Goal: Task Accomplishment & Management: Manage account settings

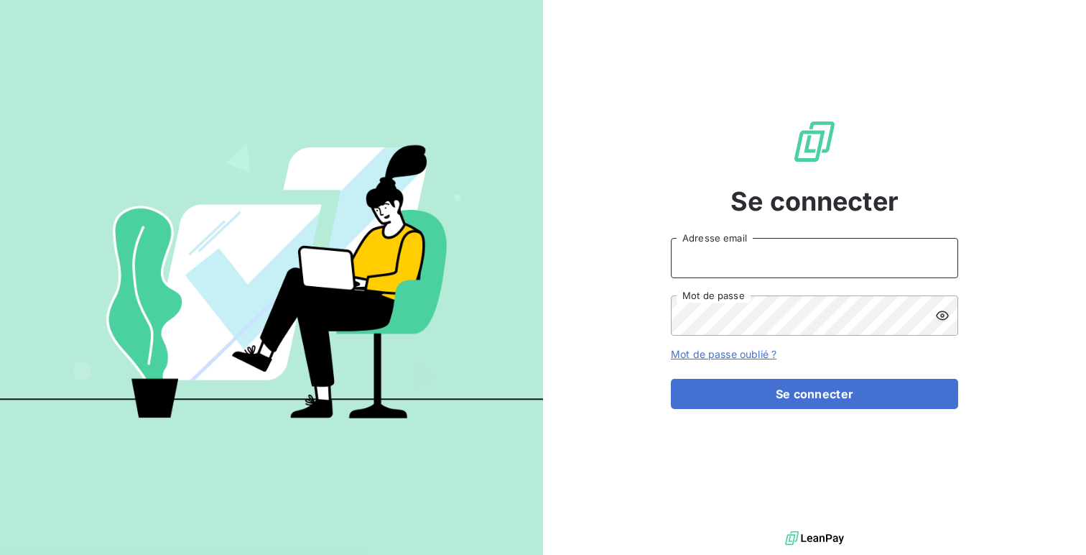
click at [757, 262] on input "Adresse email" at bounding box center [814, 258] width 287 height 40
type input "admin@aaalocatour"
click at [671, 379] on button "Se connecter" at bounding box center [814, 394] width 287 height 30
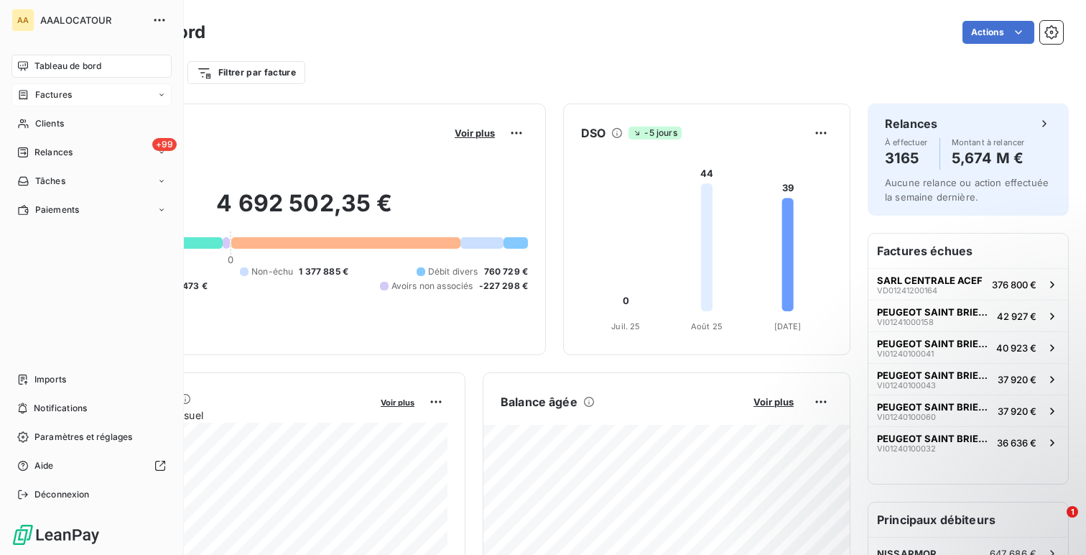
click at [35, 91] on span "Factures" at bounding box center [53, 94] width 37 height 13
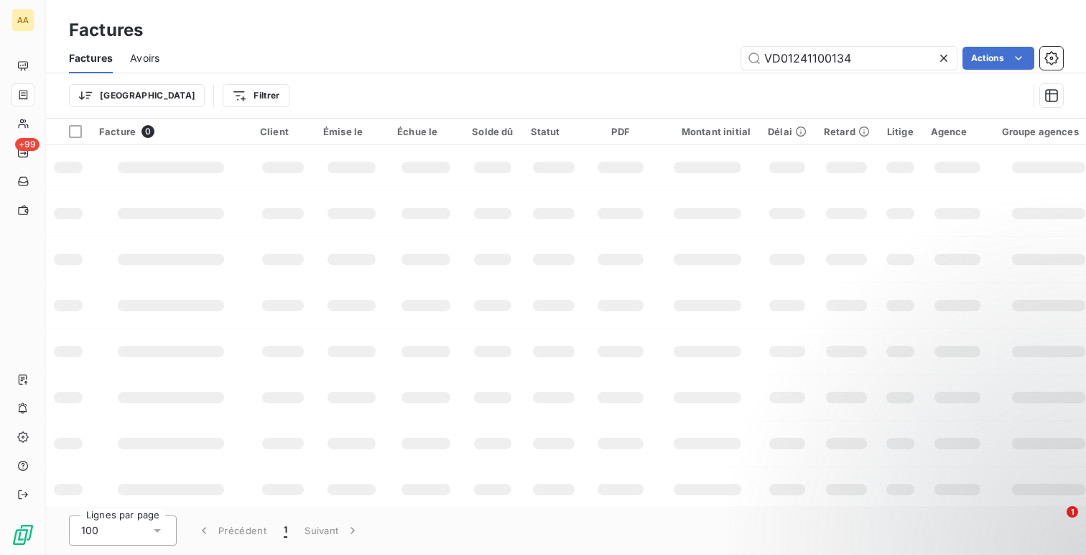
click at [793, 72] on div "Factures Avoirs VD01241100134 Actions" at bounding box center [566, 58] width 1040 height 30
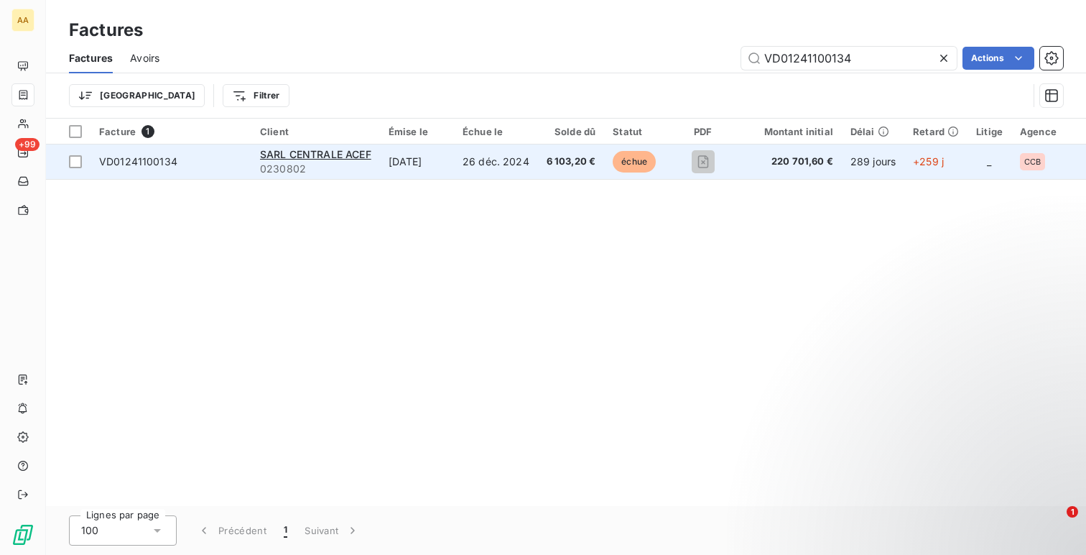
click at [495, 172] on td "26 déc. 2024" at bounding box center [496, 161] width 84 height 34
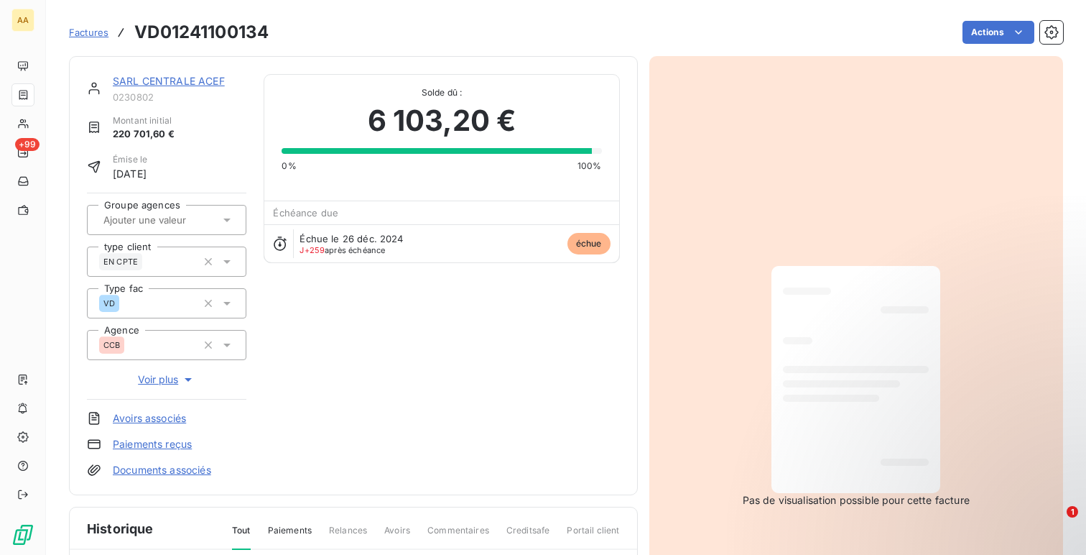
click at [144, 85] on link "SARL CENTRALE ACEF" at bounding box center [169, 81] width 112 height 12
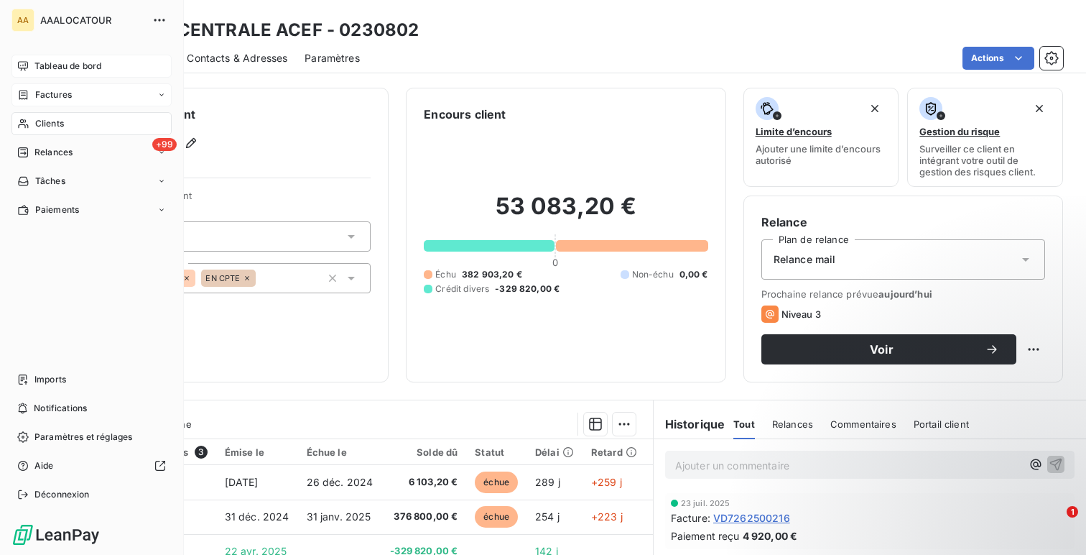
click at [29, 71] on div "Tableau de bord" at bounding box center [91, 66] width 160 height 23
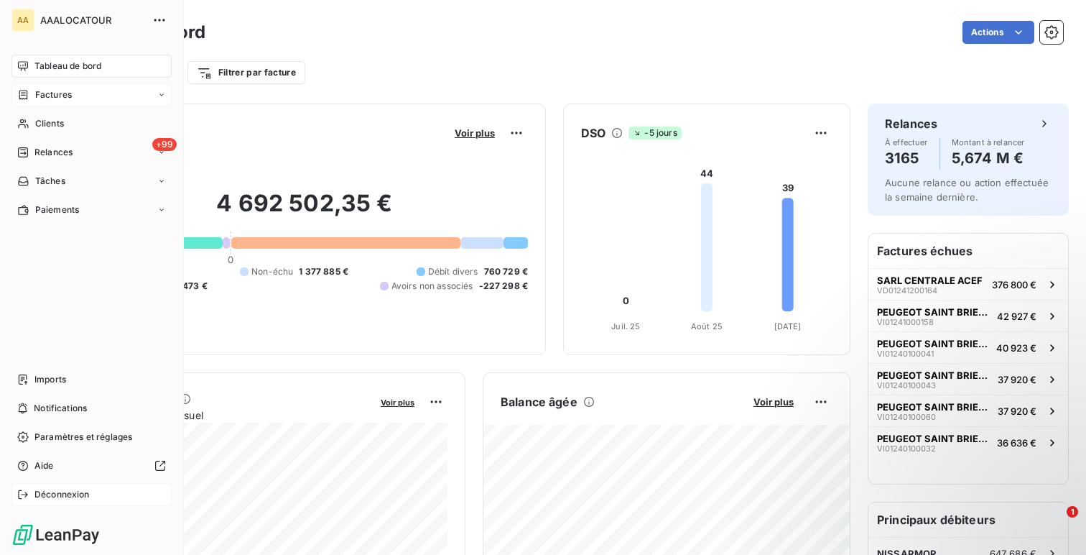
click at [113, 488] on div "Déconnexion" at bounding box center [91, 494] width 160 height 23
